Goal: Information Seeking & Learning: Check status

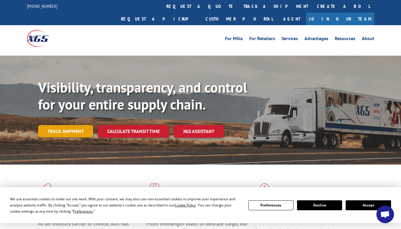
click at [54, 125] on link "Track shipment" at bounding box center [65, 131] width 55 height 12
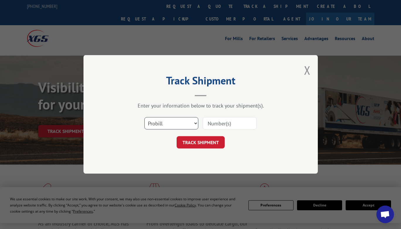
click at [167, 125] on select "Select category... Probill BOL PO" at bounding box center [172, 124] width 54 height 12
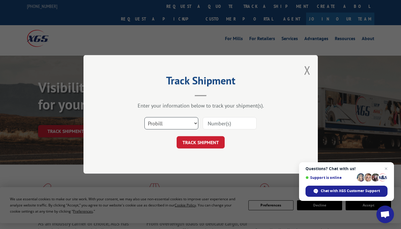
select select "bol"
click at [145, 118] on select "Select category... Probill BOL PO" at bounding box center [172, 124] width 54 height 12
click at [216, 117] on div at bounding box center [230, 123] width 54 height 13
click at [216, 127] on input at bounding box center [230, 124] width 54 height 12
paste input "7066313"
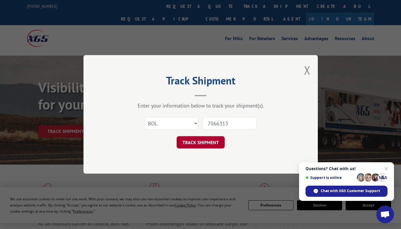
type input "7066313"
click at [210, 147] on button "TRACK SHIPMENT" at bounding box center [201, 143] width 48 height 12
